Goal: Entertainment & Leisure: Consume media (video, audio)

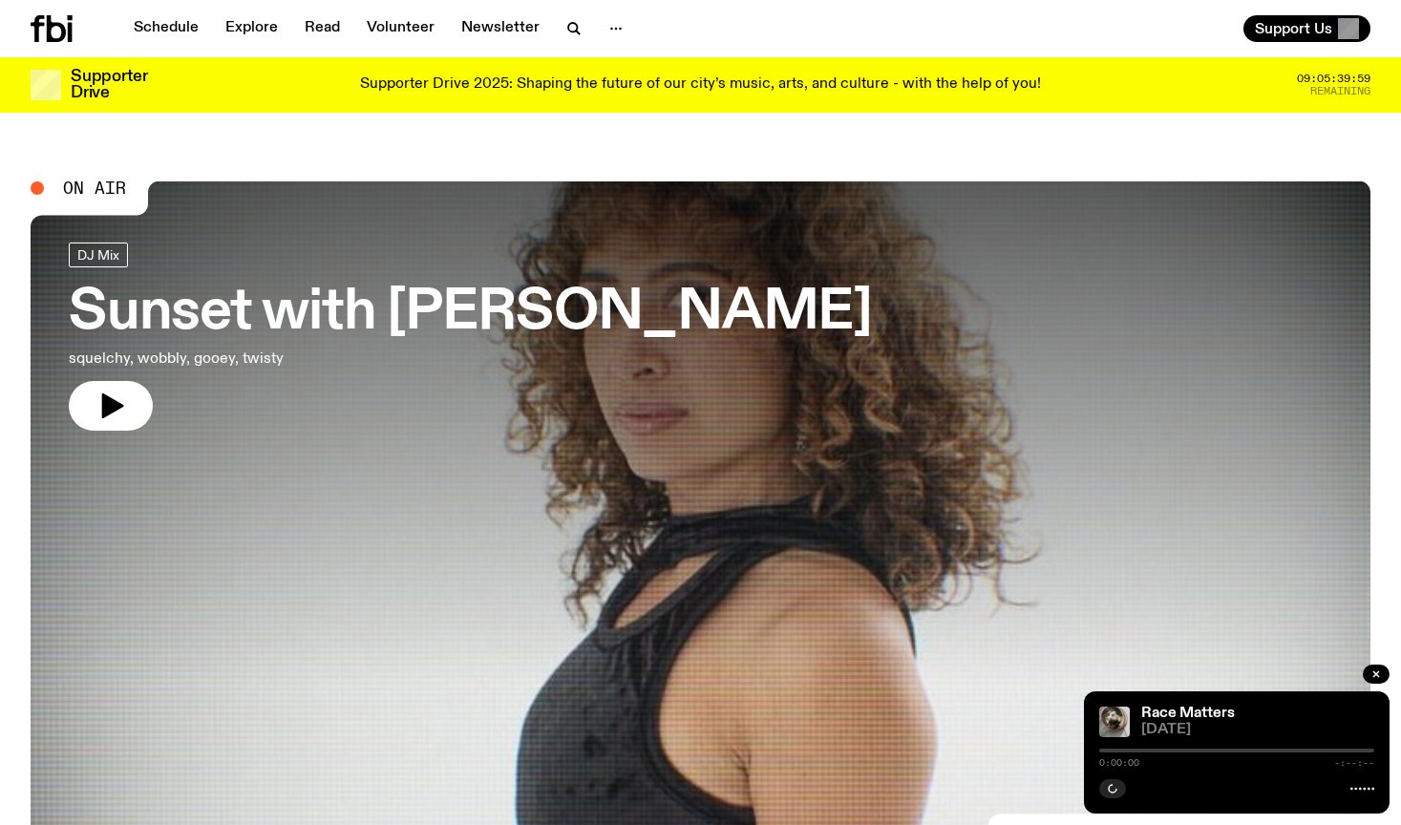
scroll to position [853, 0]
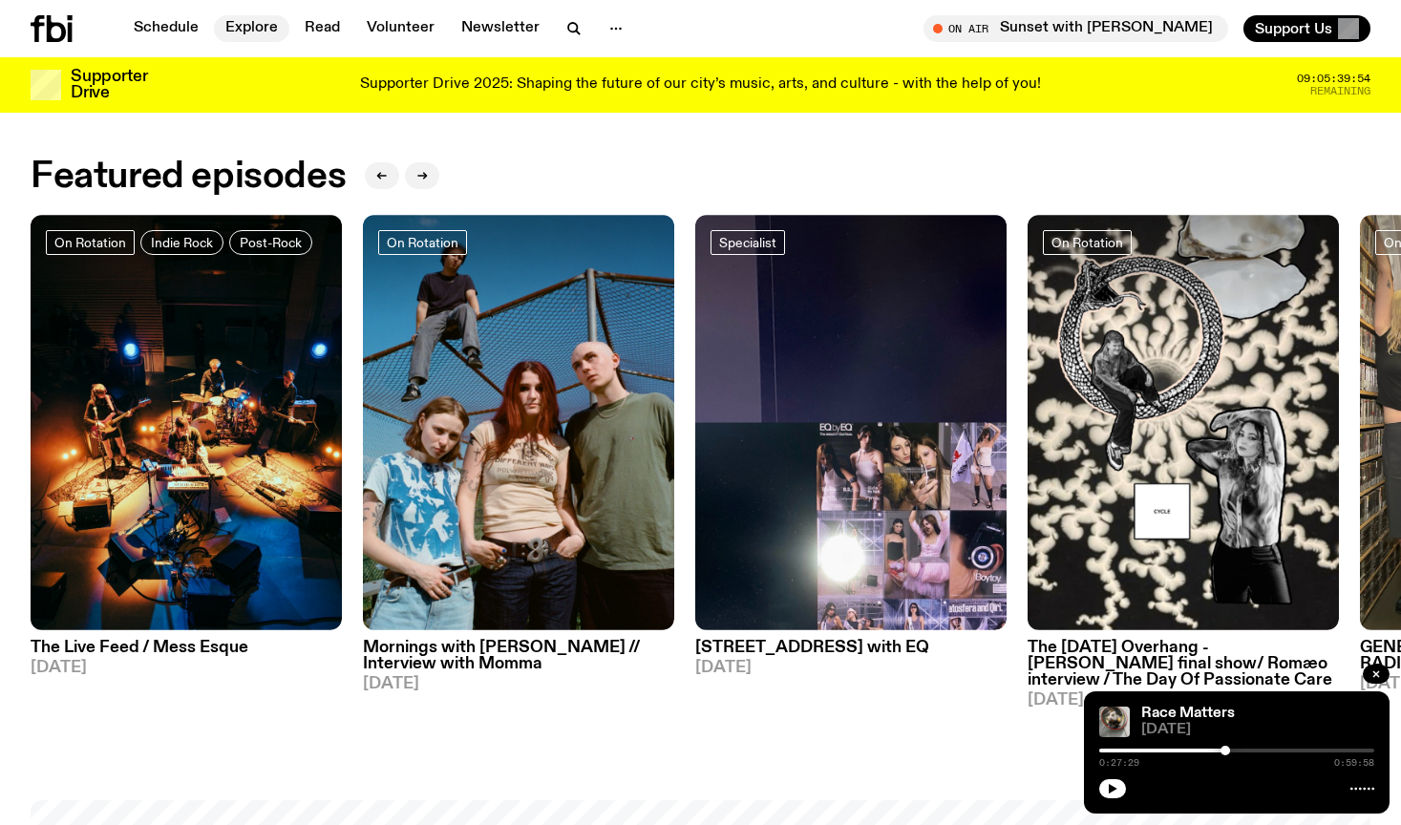
click at [237, 22] on link "Explore" at bounding box center [251, 28] width 75 height 27
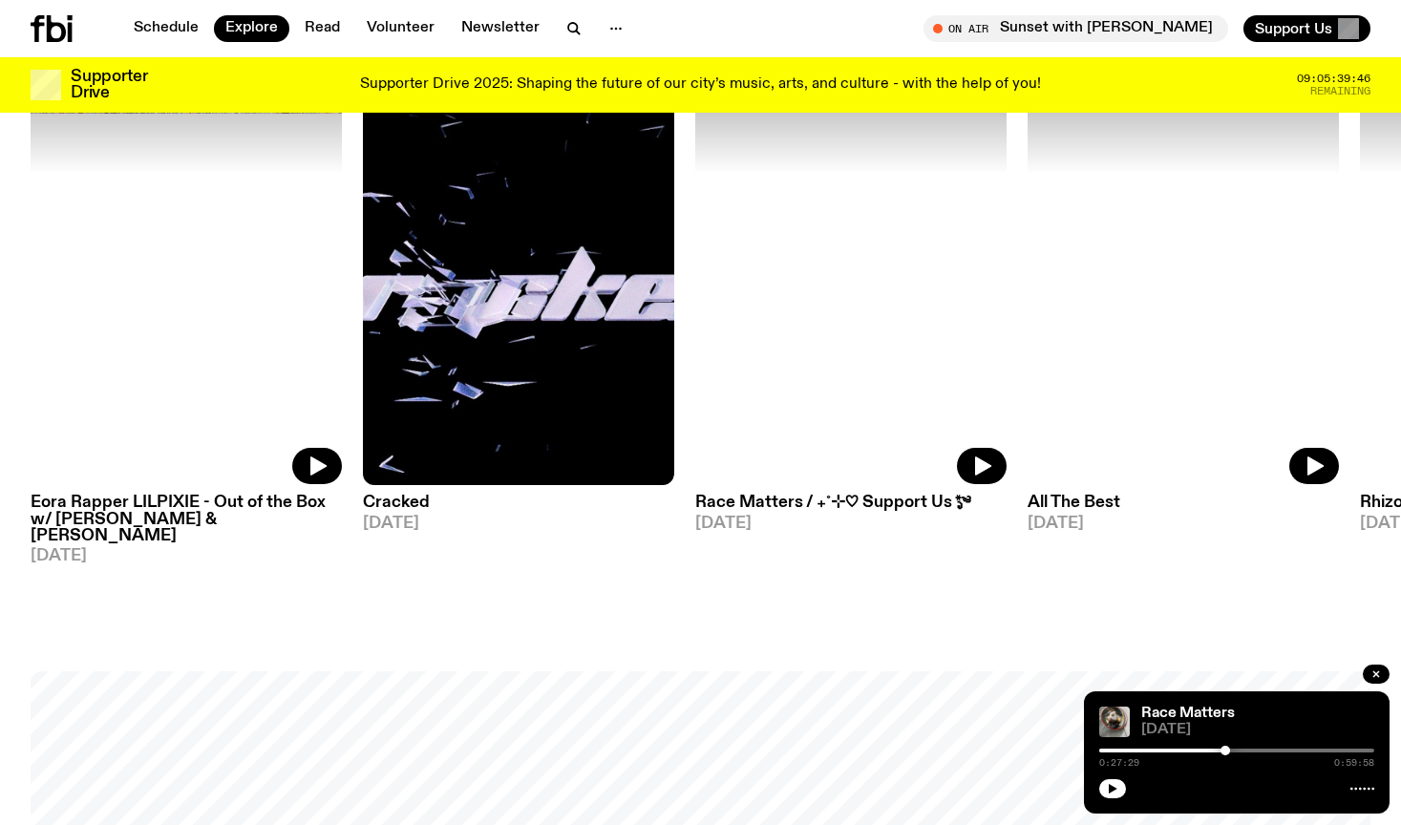
scroll to position [2226, 0]
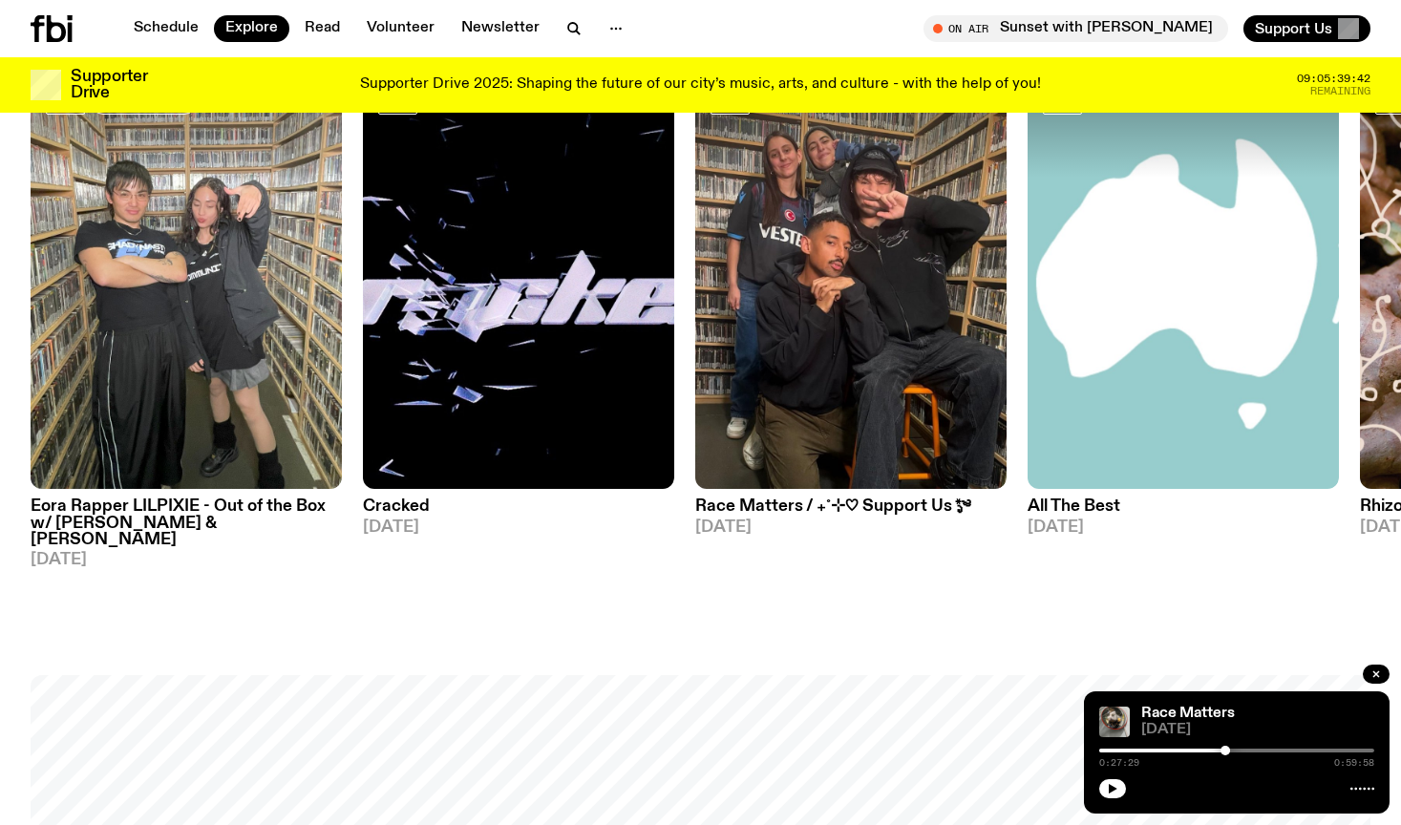
click at [766, 498] on h3 "Race Matters / ₊˚⊹♡ Support Us *ೃ༄" at bounding box center [850, 506] width 311 height 16
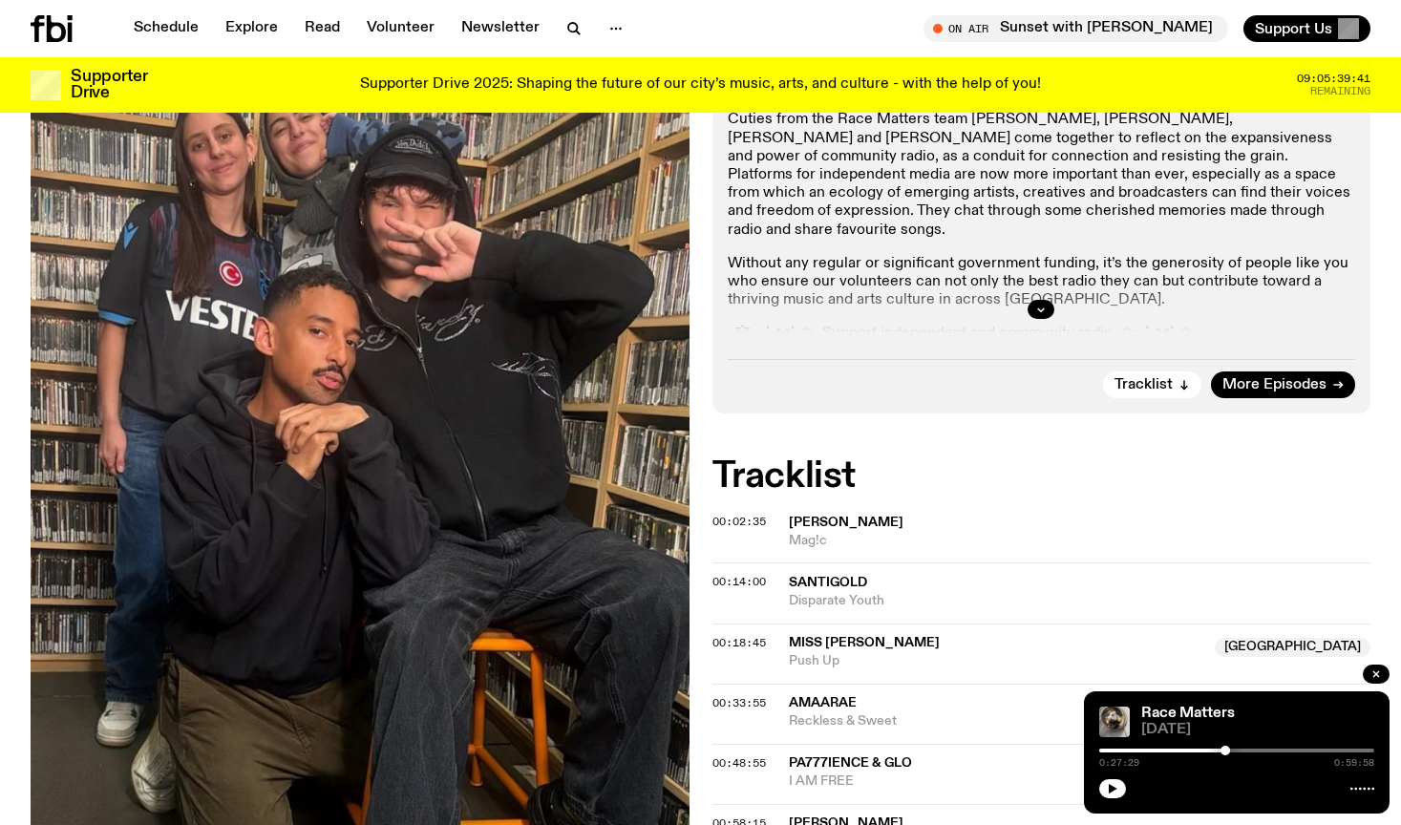
scroll to position [634, 0]
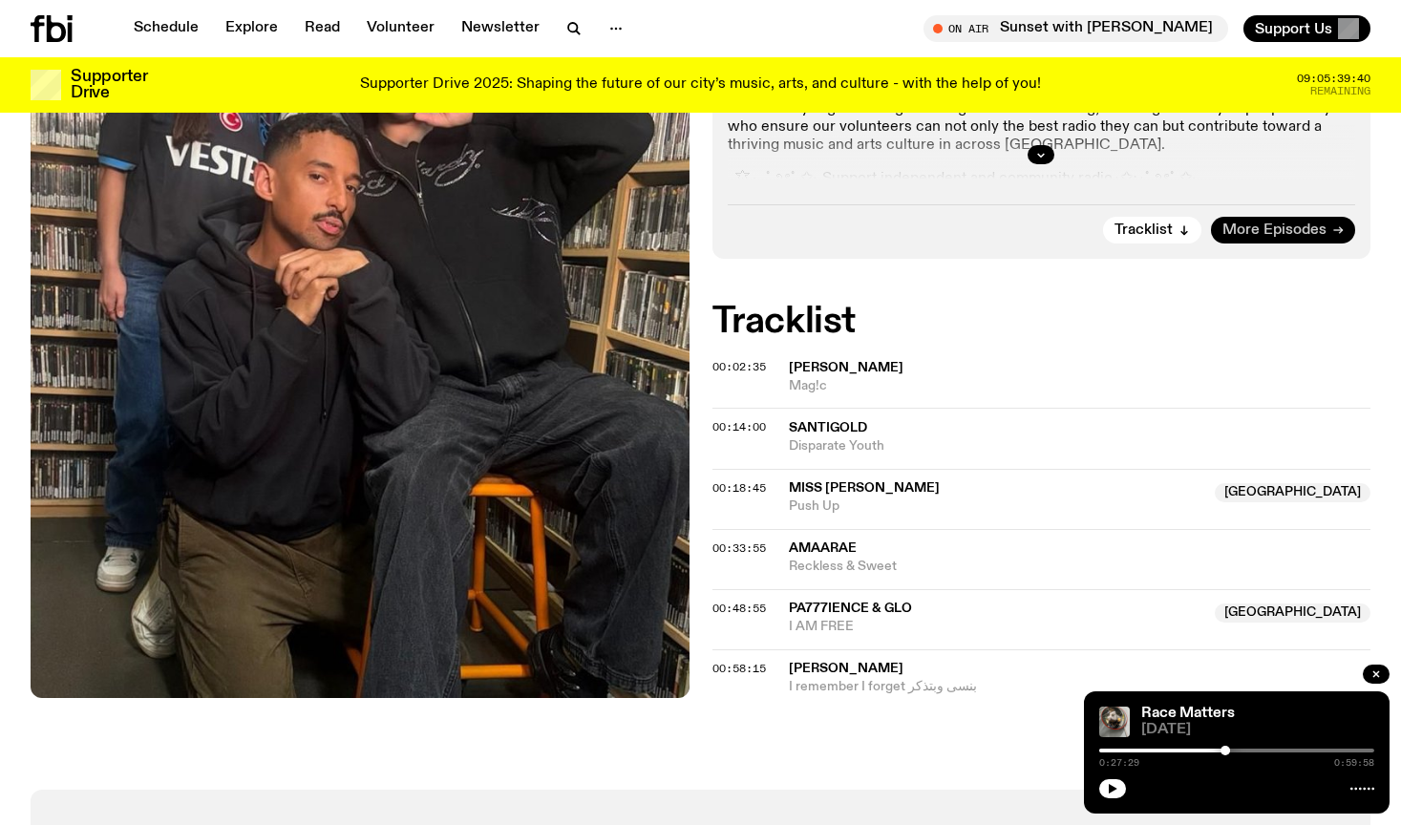
click at [1255, 234] on span "More Episodes" at bounding box center [1274, 230] width 104 height 14
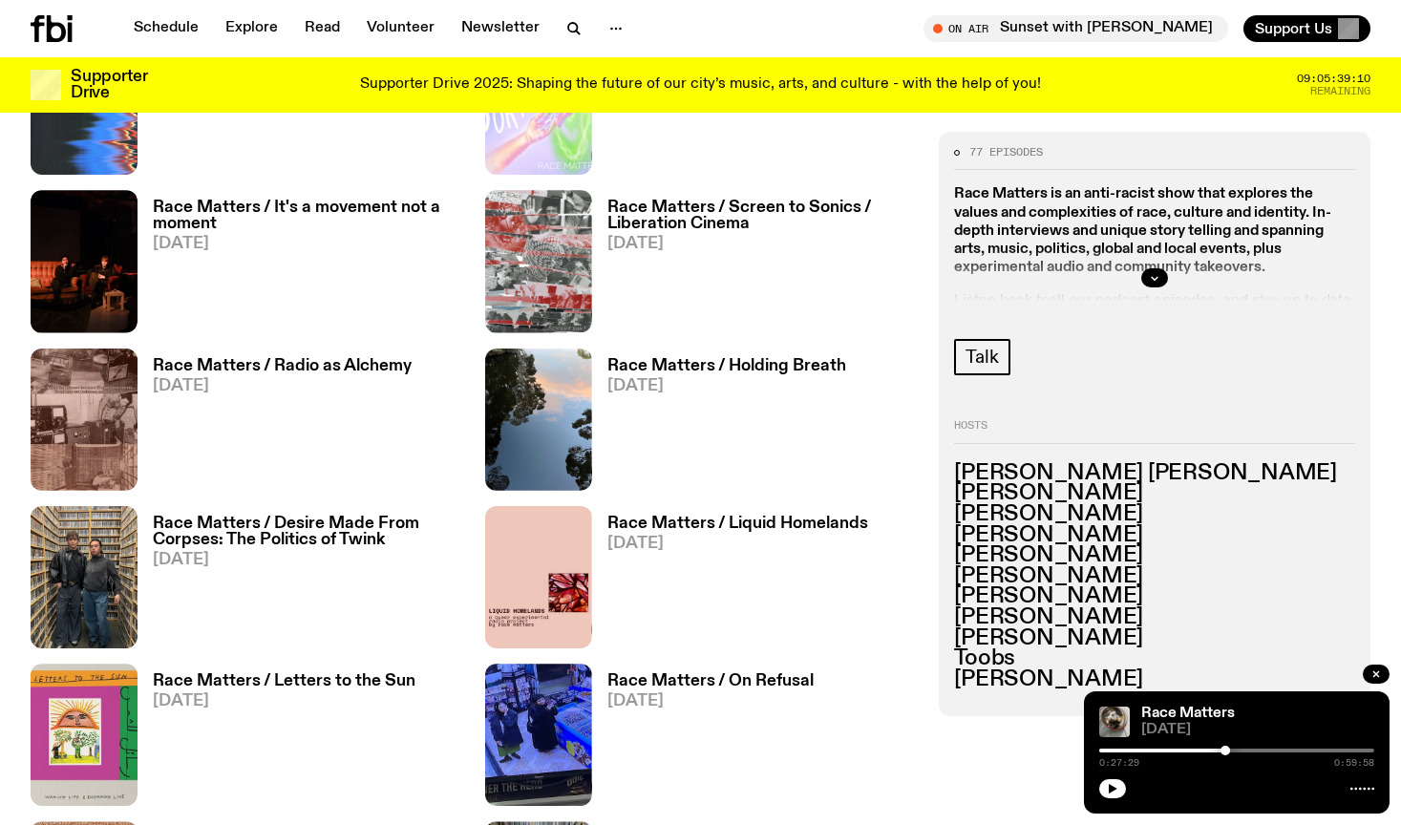
scroll to position [1402, 0]
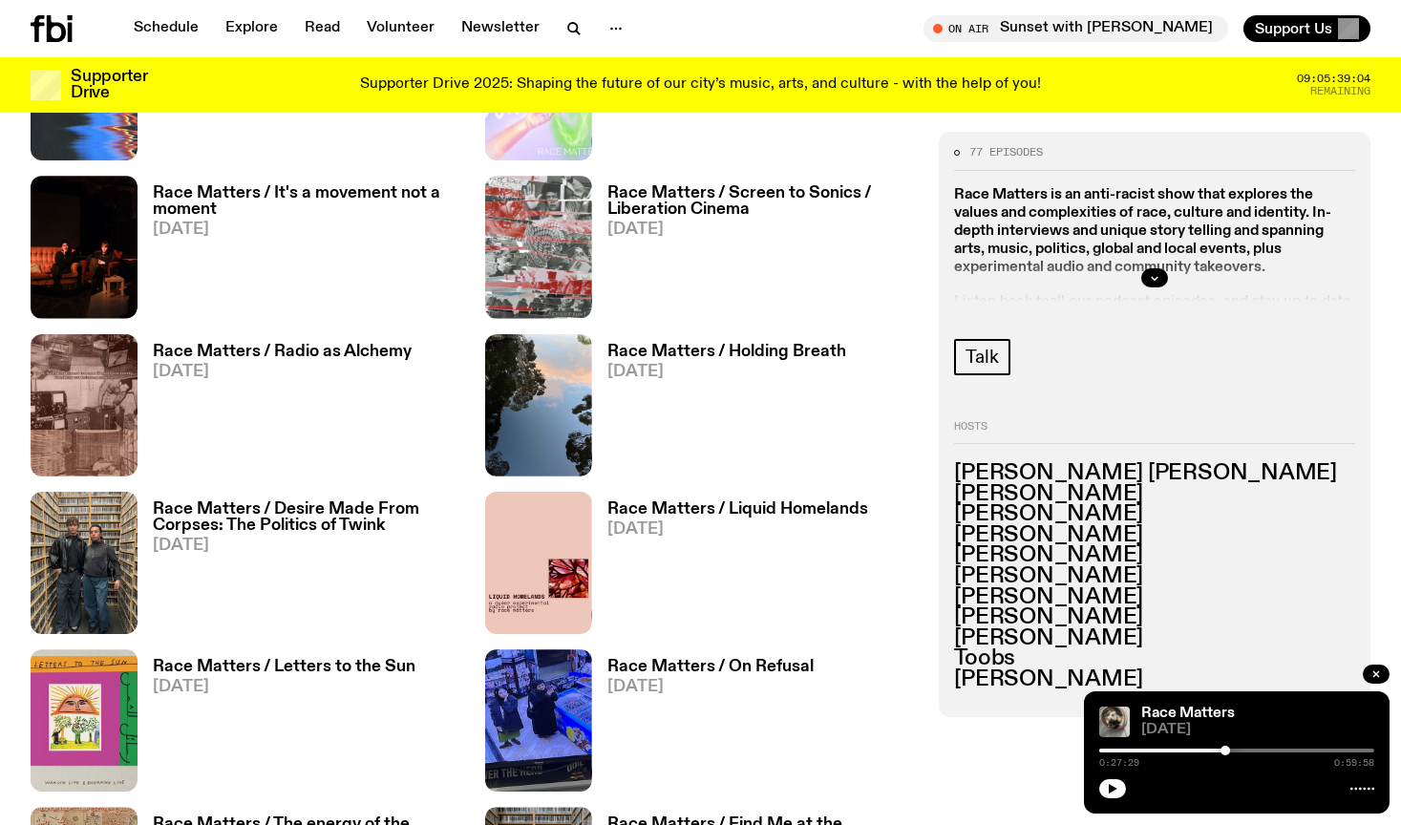
click at [701, 209] on h3 "Race Matters / Screen to Sonics / Liberation Cinema" at bounding box center [761, 201] width 309 height 32
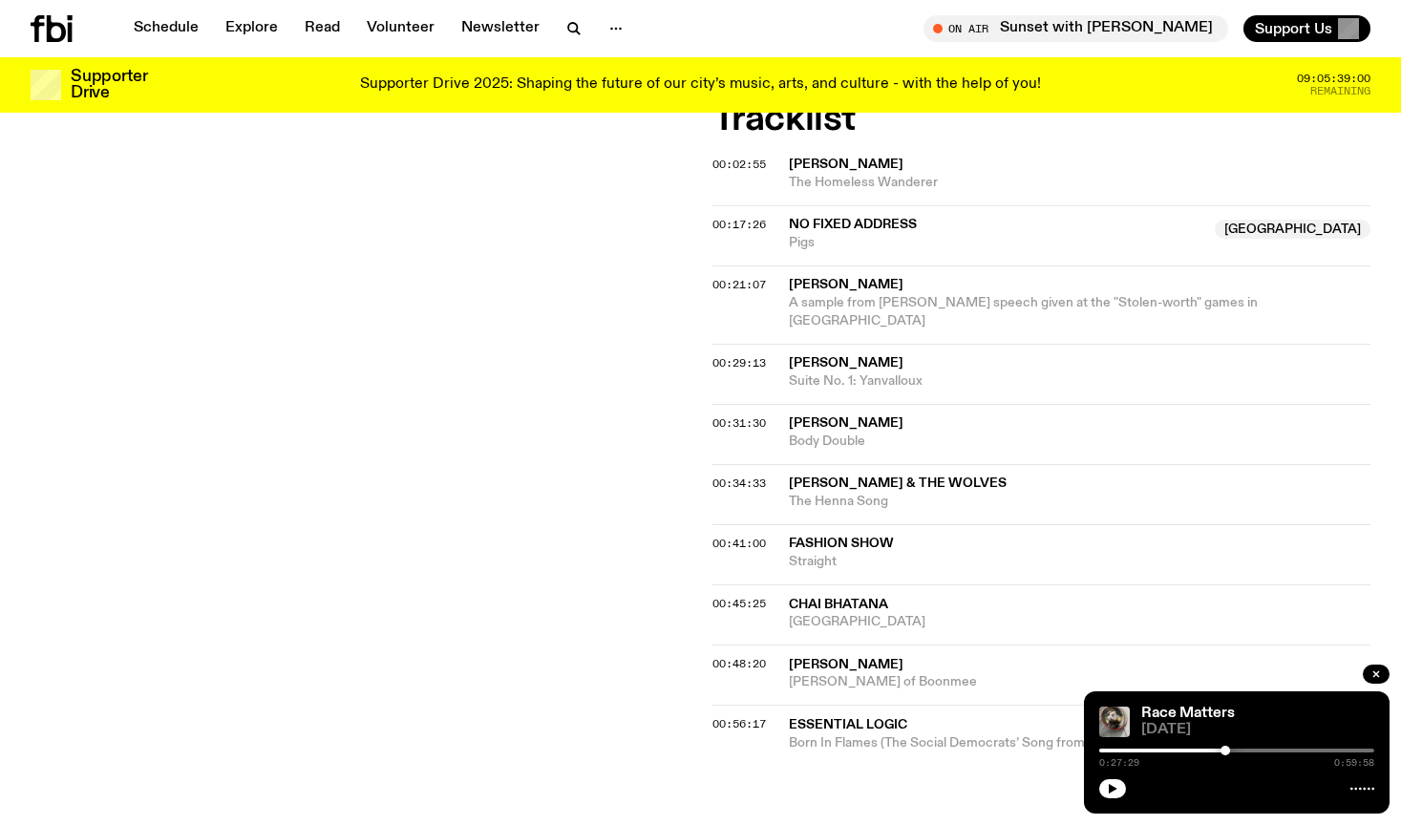
scroll to position [805, 0]
